Goal: Check status: Check status

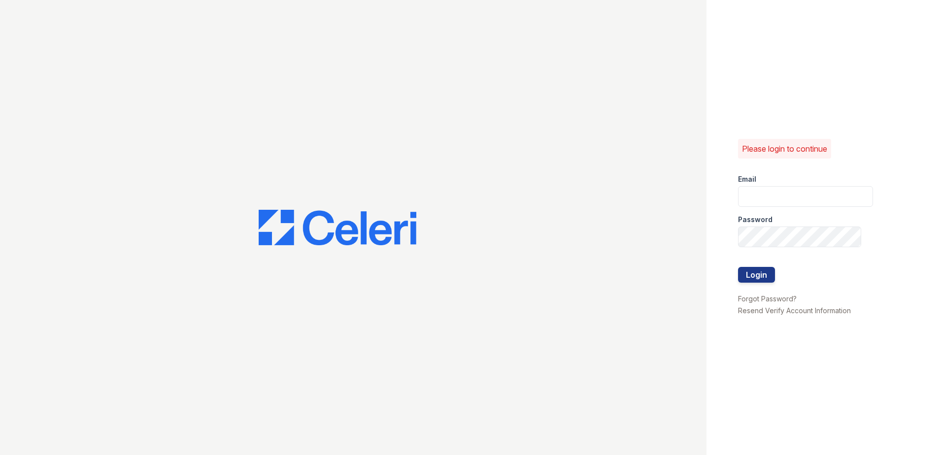
type input "arrivewestend@trinity-pm.com"
click at [363, 9] on div at bounding box center [353, 227] width 706 height 455
click at [772, 272] on button "Login" at bounding box center [756, 275] width 37 height 16
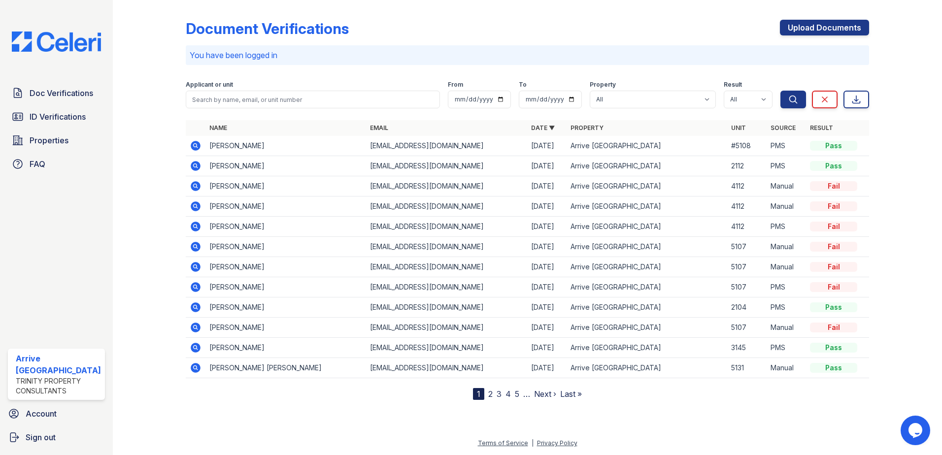
click at [194, 149] on icon at bounding box center [196, 146] width 10 height 10
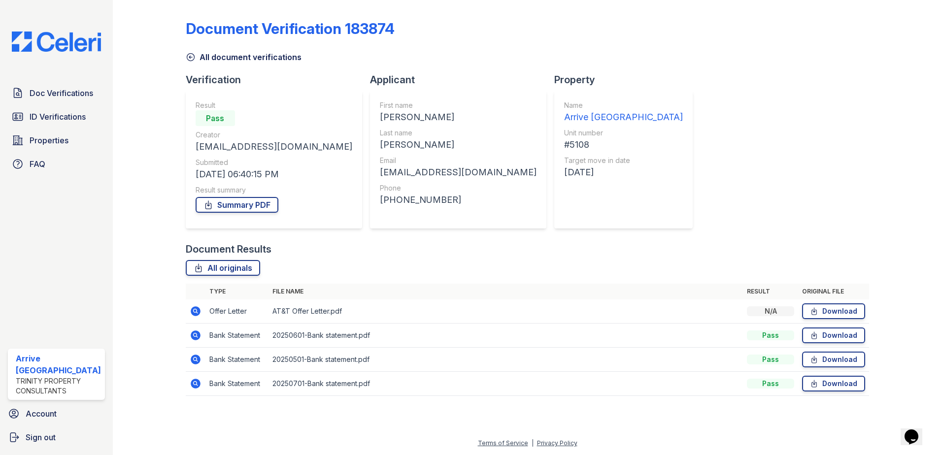
click at [260, 214] on div "Result Pass Creator elenasomers2@gmail.com Submitted 08/27/25 06:40:15 PM Resul…" at bounding box center [274, 159] width 157 height 118
click at [260, 207] on link "Summary PDF" at bounding box center [237, 205] width 83 height 16
click at [193, 314] on icon at bounding box center [196, 311] width 10 height 10
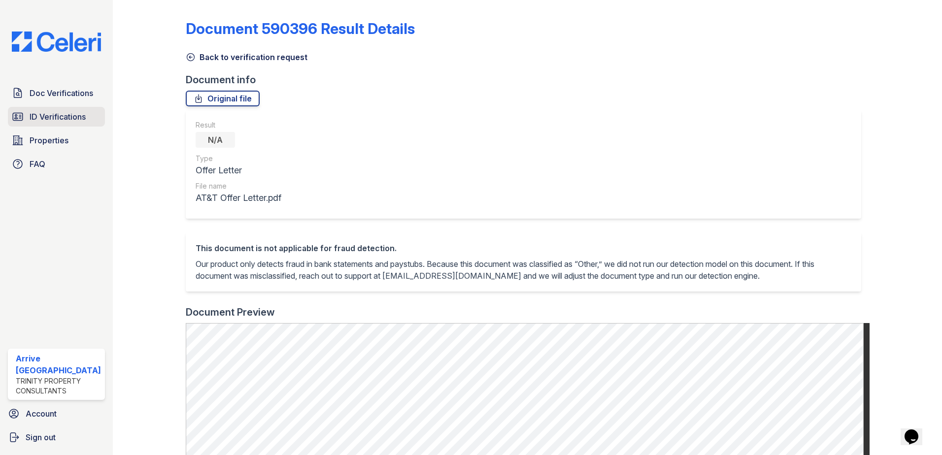
click at [85, 111] on span "ID Verifications" at bounding box center [58, 117] width 56 height 12
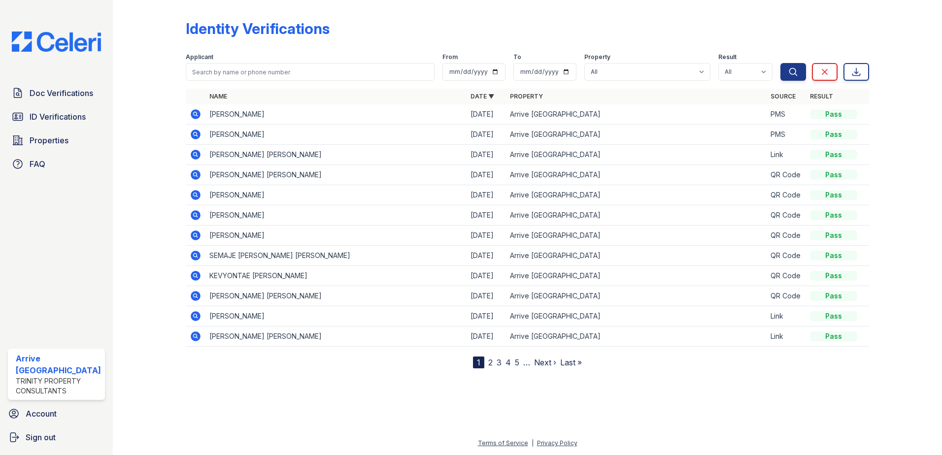
click at [191, 116] on icon at bounding box center [196, 114] width 10 height 10
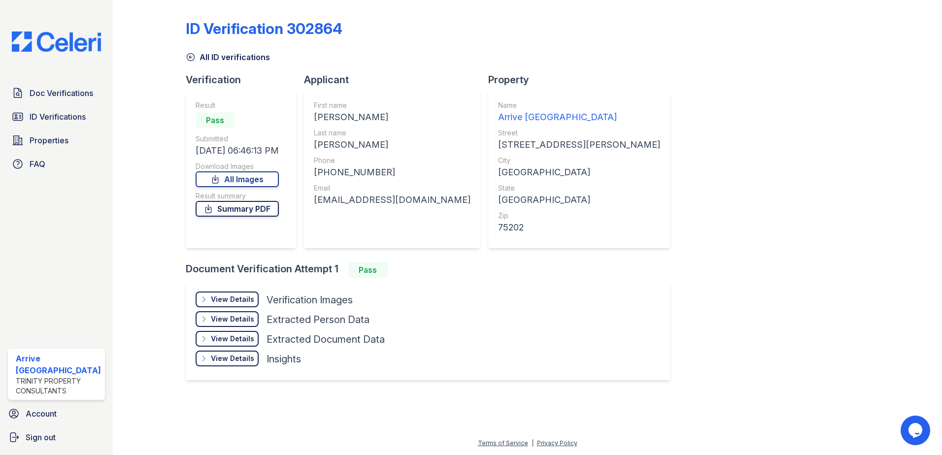
click at [248, 205] on link "Summary PDF" at bounding box center [237, 209] width 83 height 16
click at [62, 91] on span "Doc Verifications" at bounding box center [62, 93] width 64 height 12
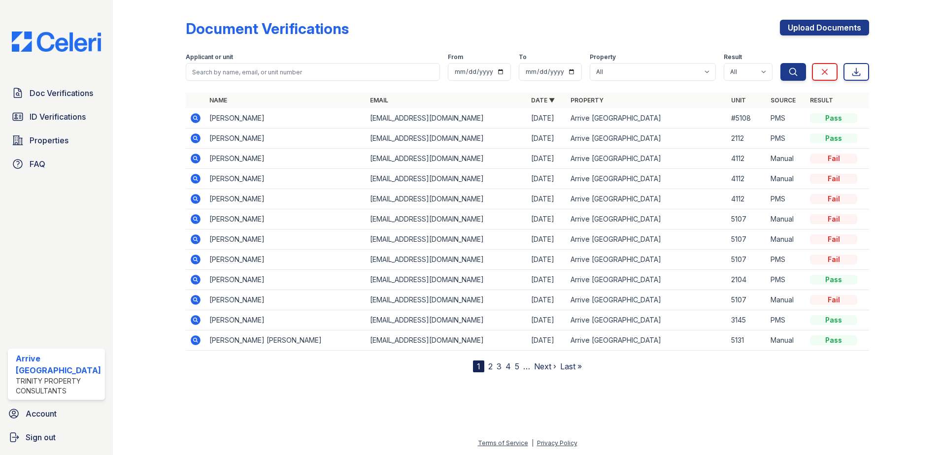
click at [196, 118] on icon at bounding box center [196, 118] width 12 height 12
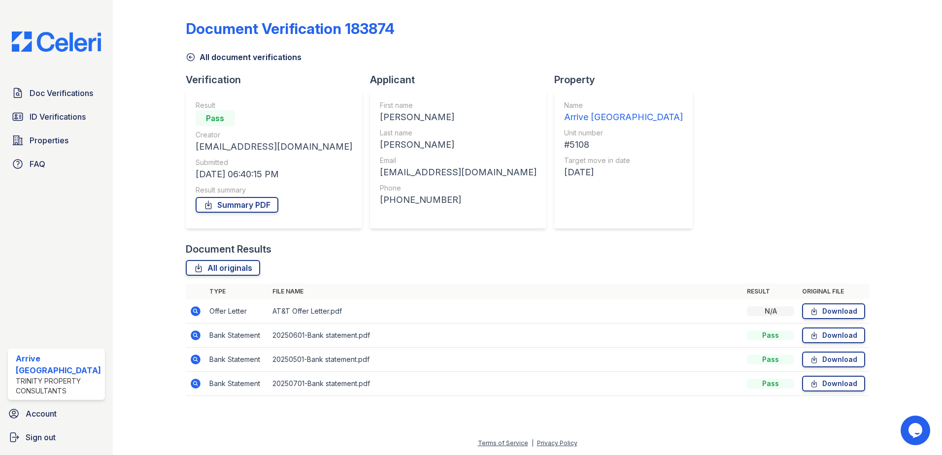
click at [195, 389] on icon at bounding box center [196, 384] width 12 height 12
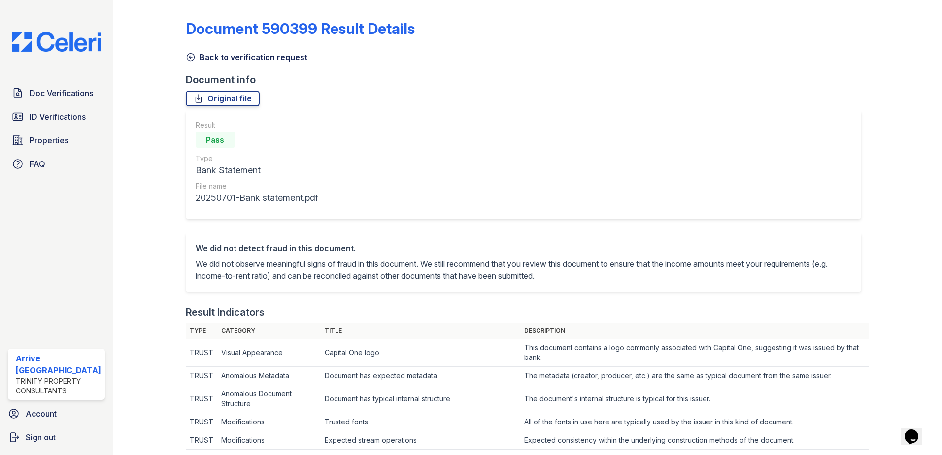
click at [187, 59] on icon at bounding box center [190, 57] width 7 height 7
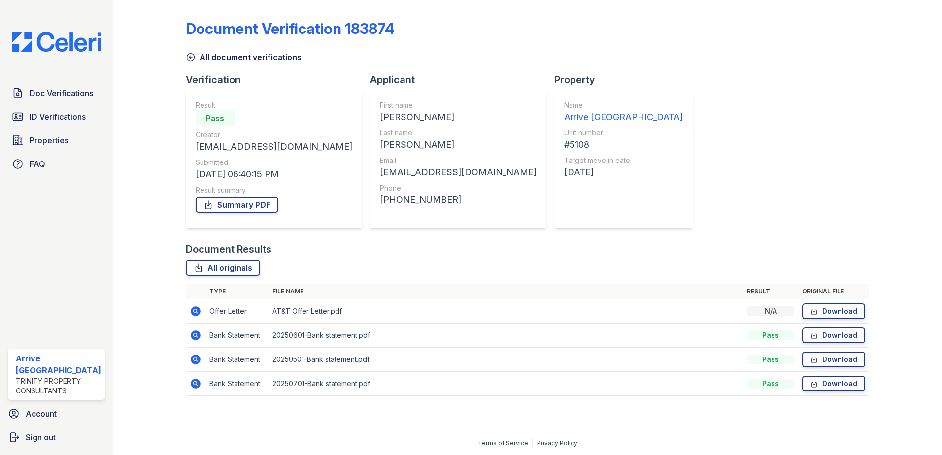
click at [192, 381] on icon at bounding box center [196, 384] width 10 height 10
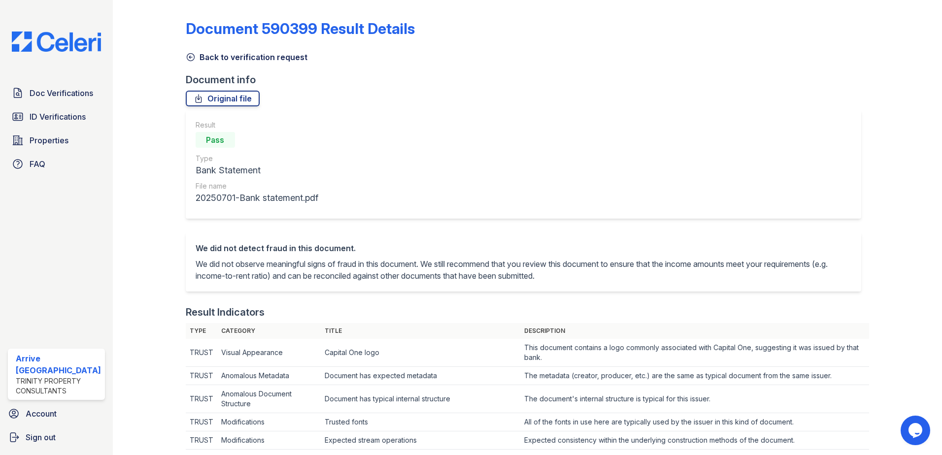
click at [192, 56] on icon at bounding box center [191, 57] width 10 height 10
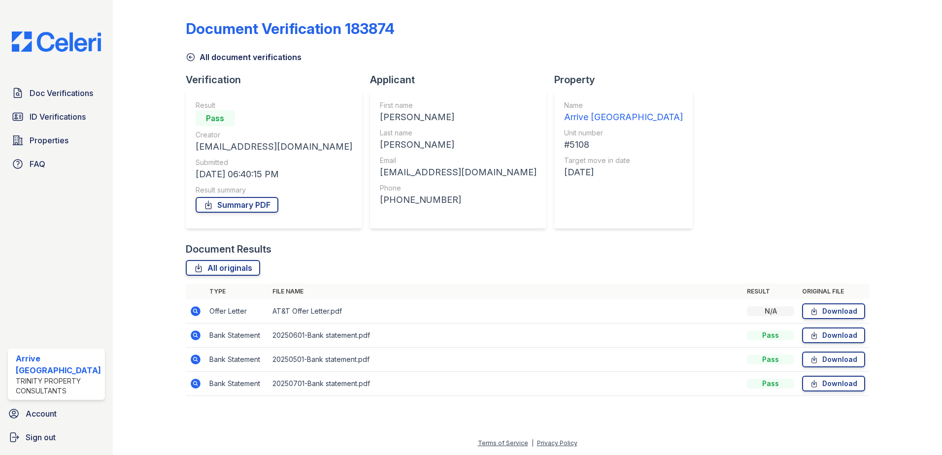
click at [195, 357] on icon at bounding box center [196, 360] width 10 height 10
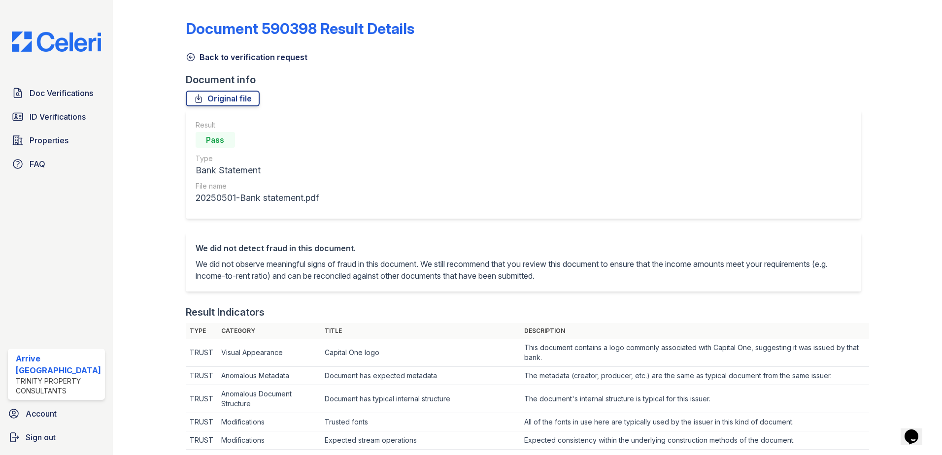
click at [207, 58] on link "Back to verification request" at bounding box center [247, 57] width 122 height 12
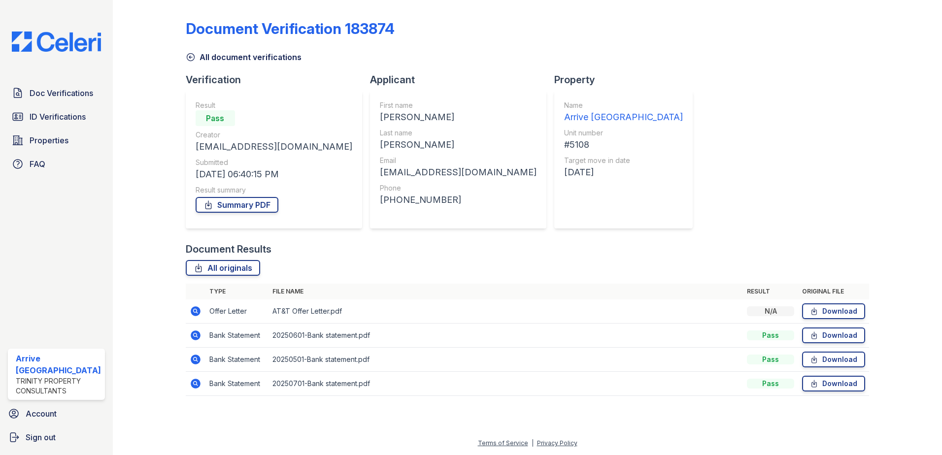
click at [193, 338] on icon at bounding box center [196, 336] width 10 height 10
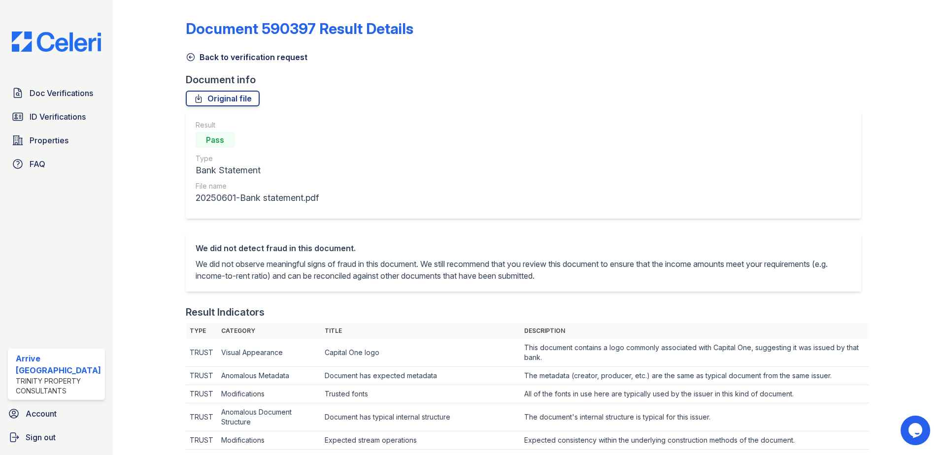
click at [197, 55] on link "Back to verification request" at bounding box center [247, 57] width 122 height 12
